Goal: Obtain resource: Obtain resource

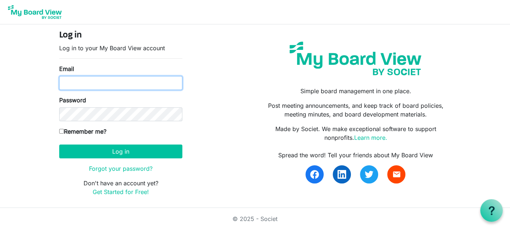
click at [129, 83] on input "Email" at bounding box center [120, 83] width 123 height 14
type input "karen.chisholm@pixelfinancial.ca"
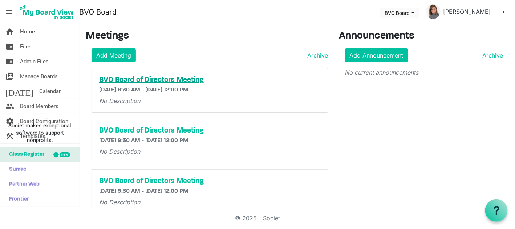
click at [153, 76] on h5 "BVO Board of Directors Meeting" at bounding box center [210, 80] width 222 height 9
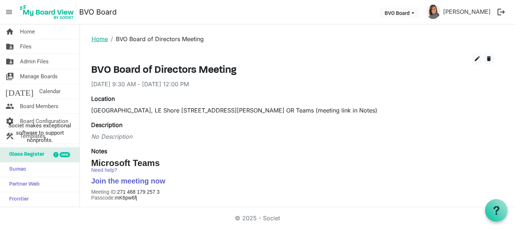
click at [103, 37] on link "Home" at bounding box center [100, 38] width 16 height 7
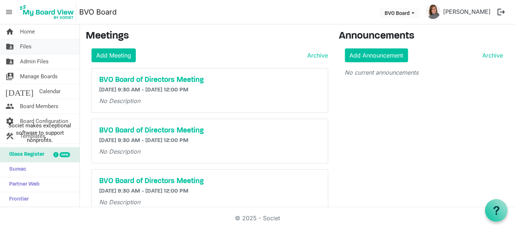
click at [36, 48] on link "folder_shared Files" at bounding box center [40, 46] width 80 height 15
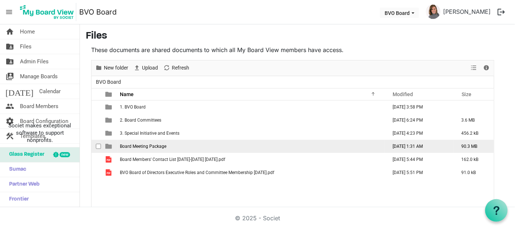
click at [157, 144] on span "Board Meeting Package" at bounding box center [143, 146] width 47 height 5
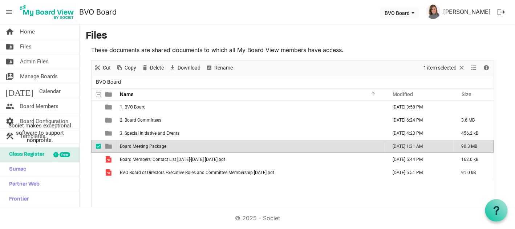
click at [157, 144] on span "Board Meeting Package" at bounding box center [143, 146] width 47 height 5
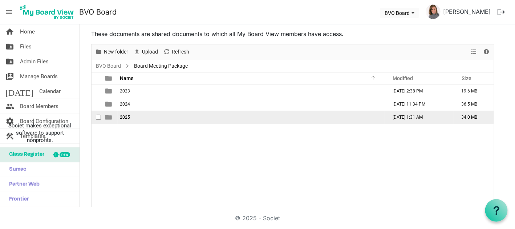
click at [136, 116] on td "2025" at bounding box center [252, 117] width 268 height 13
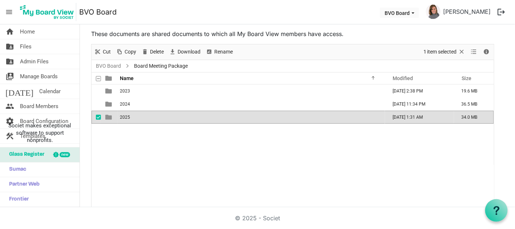
click at [136, 116] on td "2025" at bounding box center [252, 117] width 268 height 13
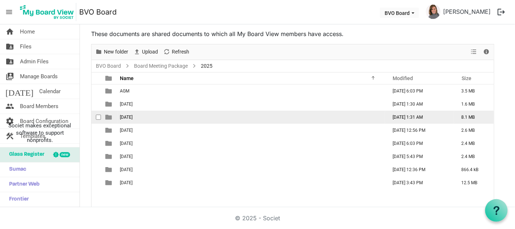
click at [164, 115] on td "[DATE]" at bounding box center [252, 117] width 268 height 13
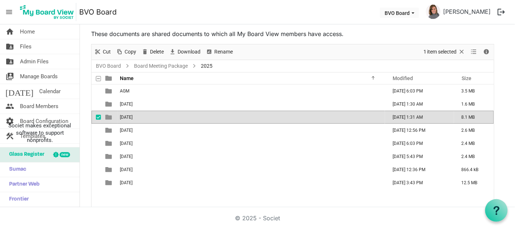
click at [165, 115] on td "[DATE]" at bounding box center [252, 117] width 268 height 13
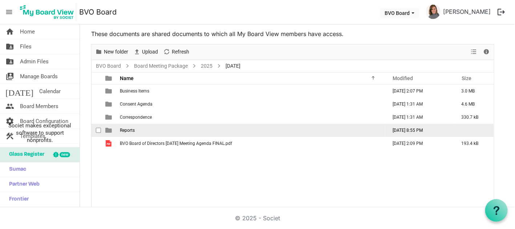
click at [129, 128] on span "Reports" at bounding box center [127, 130] width 15 height 5
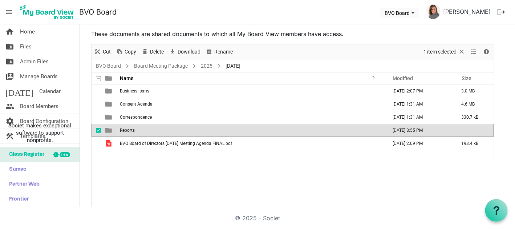
click at [129, 128] on span "Reports" at bounding box center [127, 130] width 15 height 5
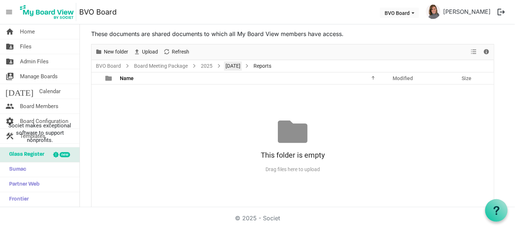
click at [242, 65] on link "[DATE]" at bounding box center [233, 65] width 18 height 9
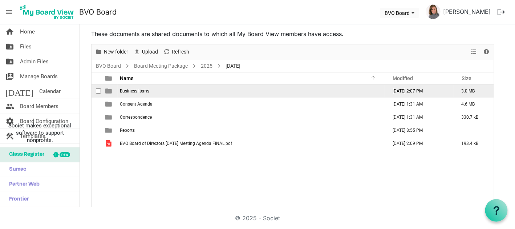
click at [134, 92] on span "Business Items" at bounding box center [134, 90] width 29 height 5
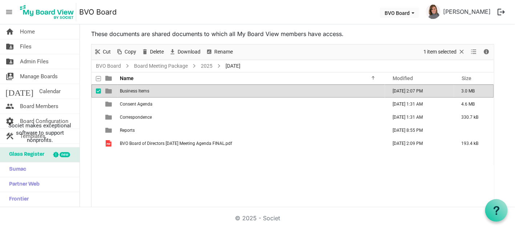
click at [134, 92] on span "Business Items" at bounding box center [134, 90] width 29 height 5
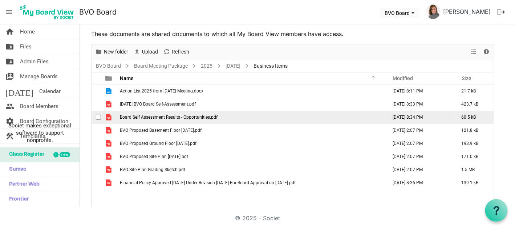
click at [216, 120] on td "Board Self Assessment Results - Opportunities.pdf" at bounding box center [252, 117] width 268 height 13
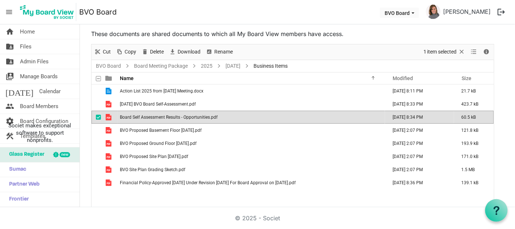
click at [216, 120] on td "Board Self Assessment Results - Opportunities.pdf" at bounding box center [252, 117] width 268 height 13
click at [117, 198] on div "Action List 2025 from [DATE] Meeting.docx [DATE] 8:11 PM 21.7 kB [DATE] BVO Boa…" at bounding box center [293, 145] width 403 height 123
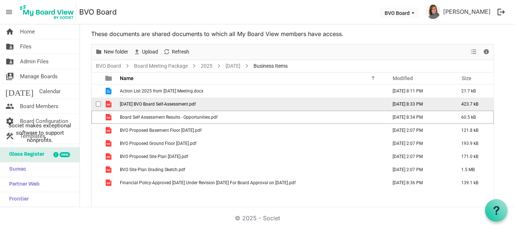
click at [188, 107] on td "[DATE] BVO Board Self-Assessment.pdf" at bounding box center [252, 103] width 268 height 13
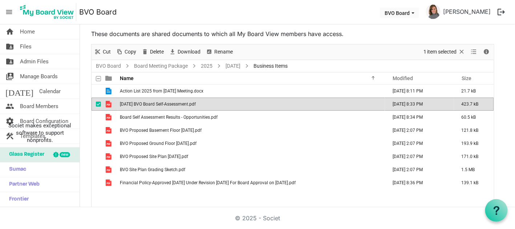
click at [188, 107] on td "[DATE] BVO Board Self-Assessment.pdf" at bounding box center [252, 103] width 268 height 13
click at [110, 199] on div "Action List 2025 from [DATE] Meeting.docx [DATE] 8:11 PM 21.7 kB [DATE] BVO Boa…" at bounding box center [293, 145] width 403 height 123
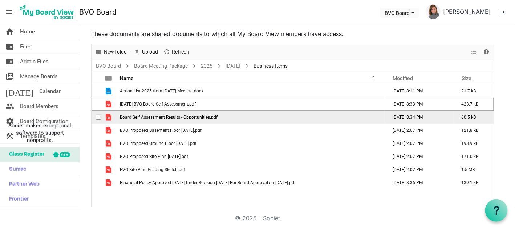
click at [154, 116] on span "Board Self Assessment Results - Opportunities.pdf" at bounding box center [169, 117] width 98 height 5
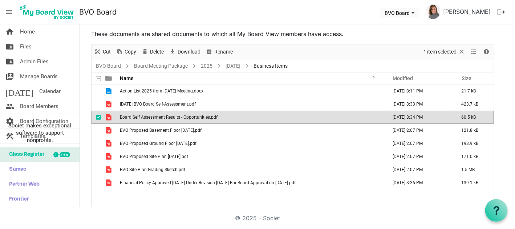
click at [154, 116] on span "Board Self Assessment Results - Opportunities.pdf" at bounding box center [169, 117] width 98 height 5
click at [125, 199] on div "Action List 2025 from [DATE] Meeting.docx [DATE] 8:11 PM 21.7 kB [DATE] BVO Boa…" at bounding box center [293, 145] width 403 height 123
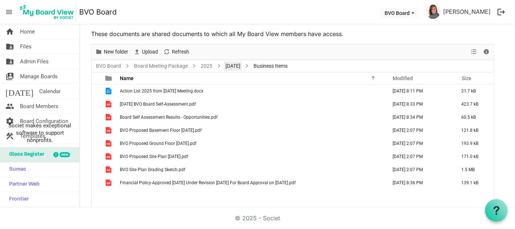
click at [242, 65] on link "[DATE]" at bounding box center [233, 65] width 18 height 9
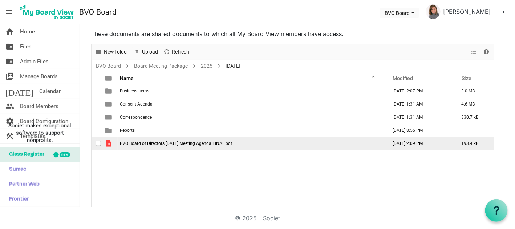
click at [159, 145] on td "BVO Board of Directors [DATE] Meeting Agenda FINAL.pdf" at bounding box center [252, 143] width 268 height 13
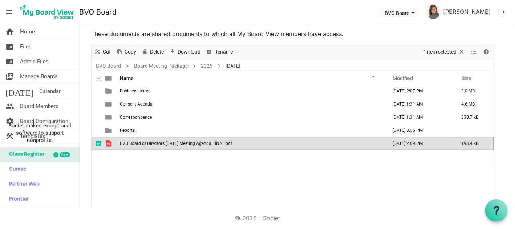
click at [159, 145] on td "BVO Board of Directors [DATE] Meeting Agenda FINAL.pdf" at bounding box center [252, 143] width 268 height 13
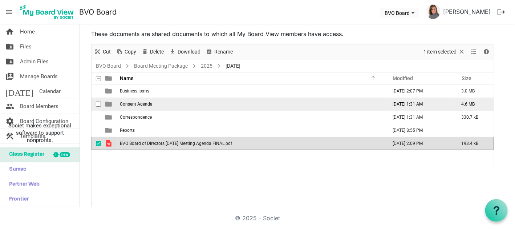
click at [145, 103] on span "Consent Agenda" at bounding box center [136, 103] width 33 height 5
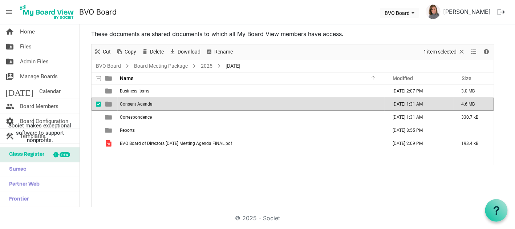
click at [145, 103] on span "Consent Agenda" at bounding box center [136, 103] width 33 height 5
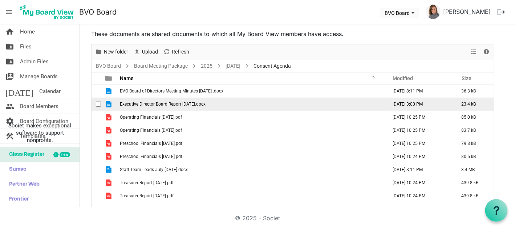
click at [199, 103] on span "Executive Director Board Report [DATE].docx" at bounding box center [163, 103] width 86 height 5
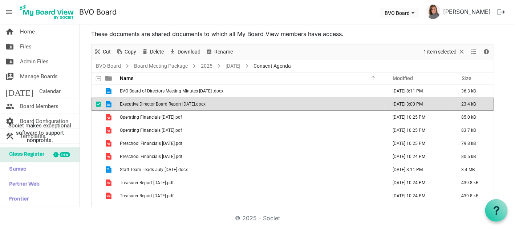
click at [199, 103] on span "Executive Director Board Report [DATE].docx" at bounding box center [163, 103] width 86 height 5
click at [176, 101] on span "Executive Director Board Report [DATE].docx" at bounding box center [163, 103] width 86 height 5
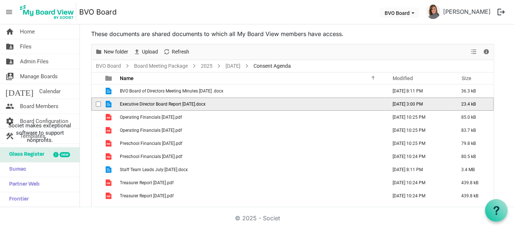
click at [176, 101] on span "Executive Director Board Report [DATE].docx" at bounding box center [163, 103] width 86 height 5
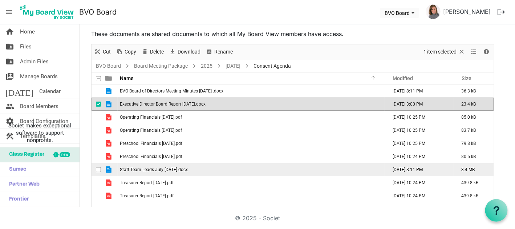
click at [179, 169] on span "Staff Team Leads July:[DATE].docx" at bounding box center [154, 169] width 68 height 5
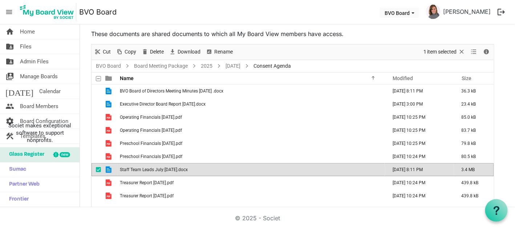
click at [179, 169] on span "Staff Team Leads July:[DATE].docx" at bounding box center [154, 169] width 68 height 5
